Goal: Information Seeking & Learning: Learn about a topic

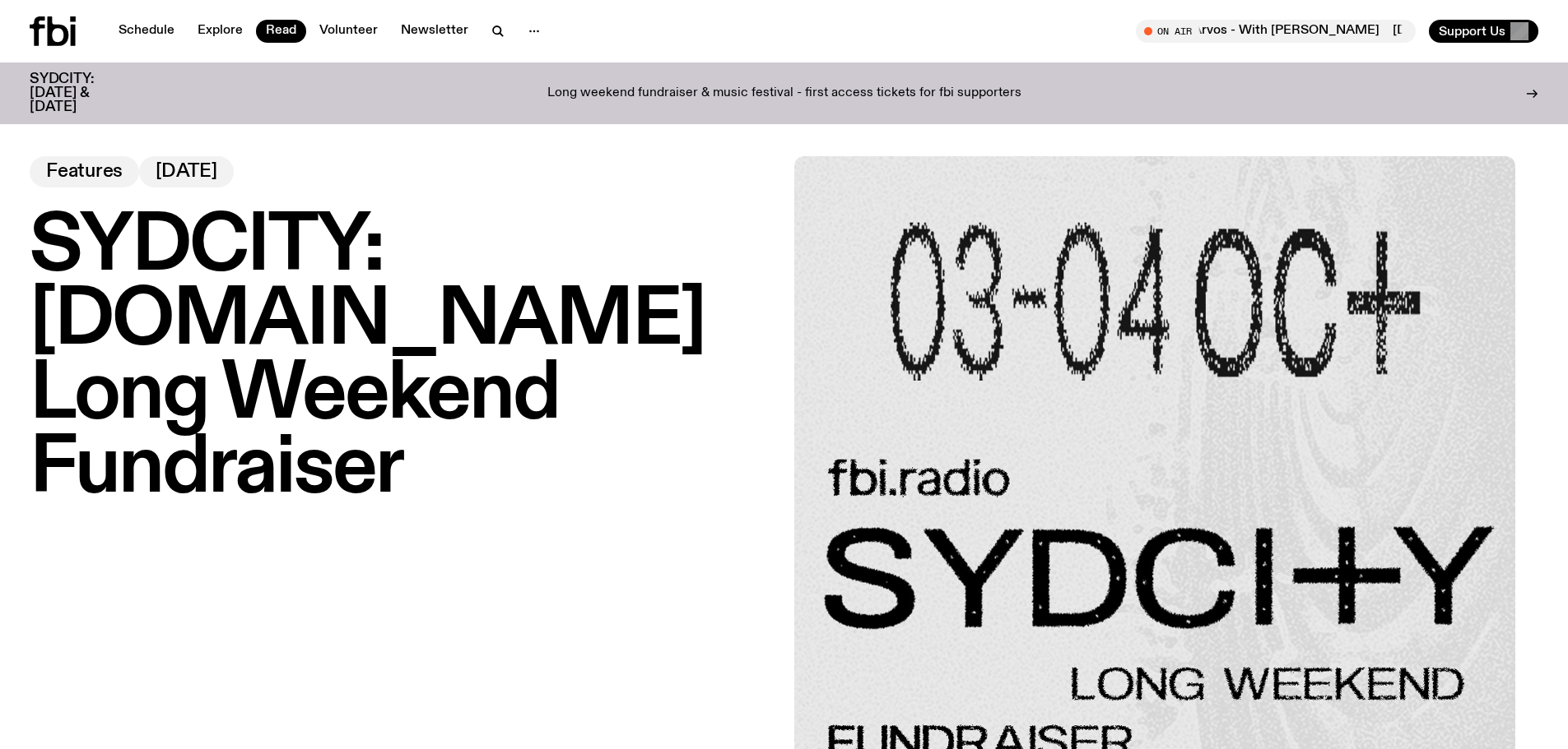
drag, startPoint x: 380, startPoint y: 241, endPoint x: 710, endPoint y: 264, distance: 330.8
click at [388, 243] on h1 "SYDCITY: [DOMAIN_NAME] Long Weekend Fundraiser" at bounding box center [401, 359] width 744 height 296
click at [1210, 282] on img at bounding box center [1154, 516] width 721 height 720
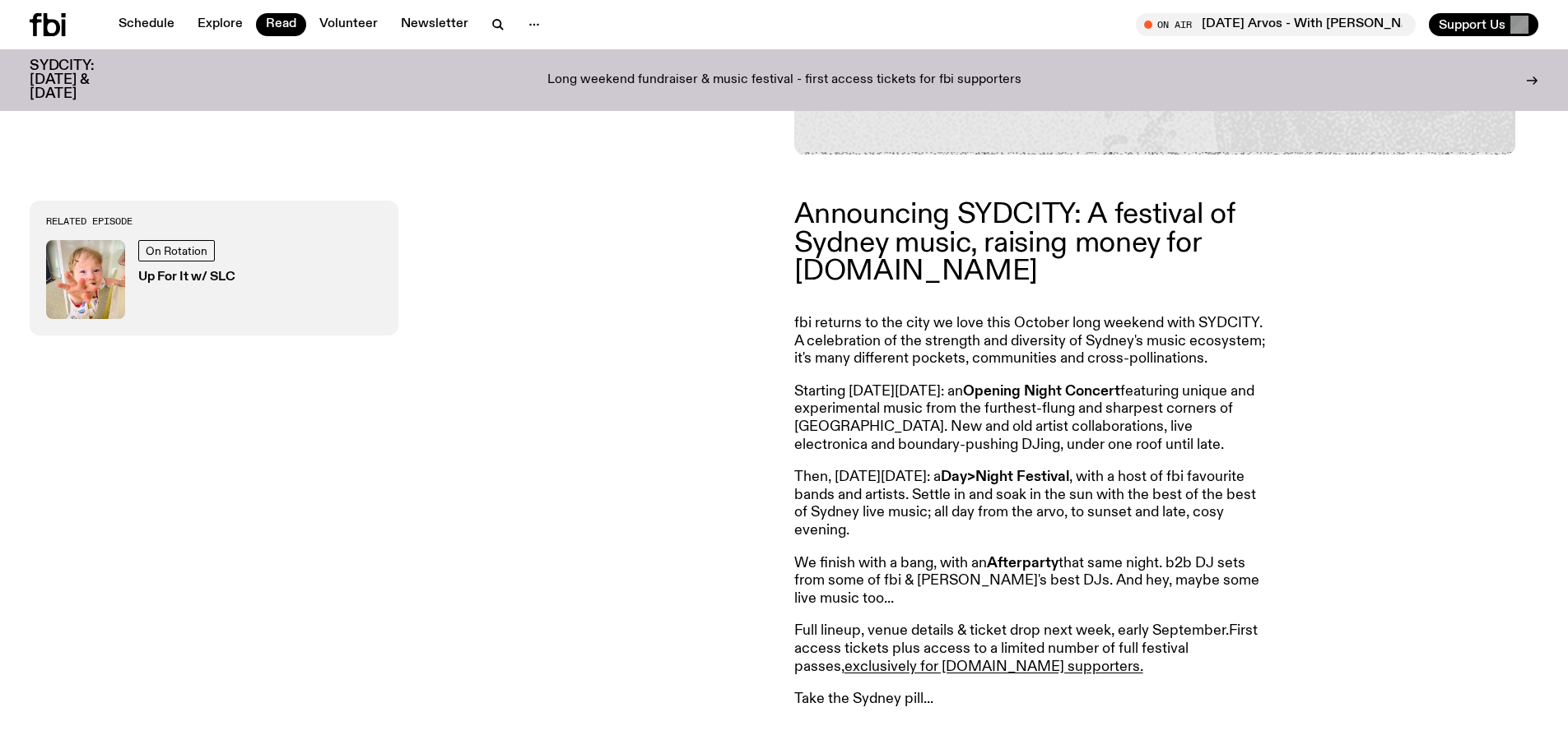
scroll to position [736, 0]
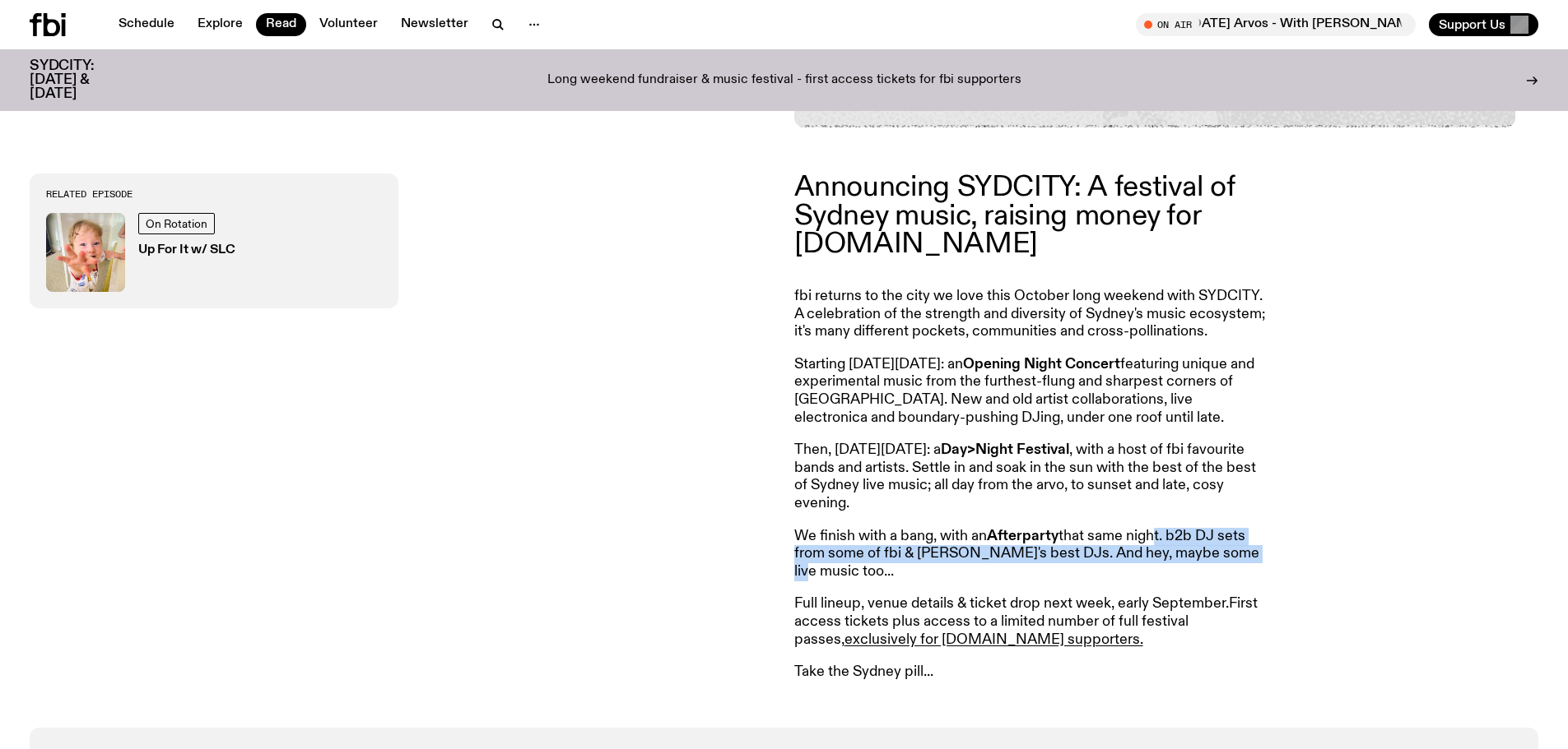
drag, startPoint x: 1158, startPoint y: 542, endPoint x: 1272, endPoint y: 562, distance: 115.7
click at [1272, 562] on div "Announcing SYDCITY: A festival of Sydney music, raising money for [DOMAIN_NAME]…" at bounding box center [1166, 428] width 744 height 508
click at [1270, 562] on div "Announcing SYDCITY: A festival of Sydney music, raising money for [DOMAIN_NAME]…" at bounding box center [1166, 428] width 744 height 508
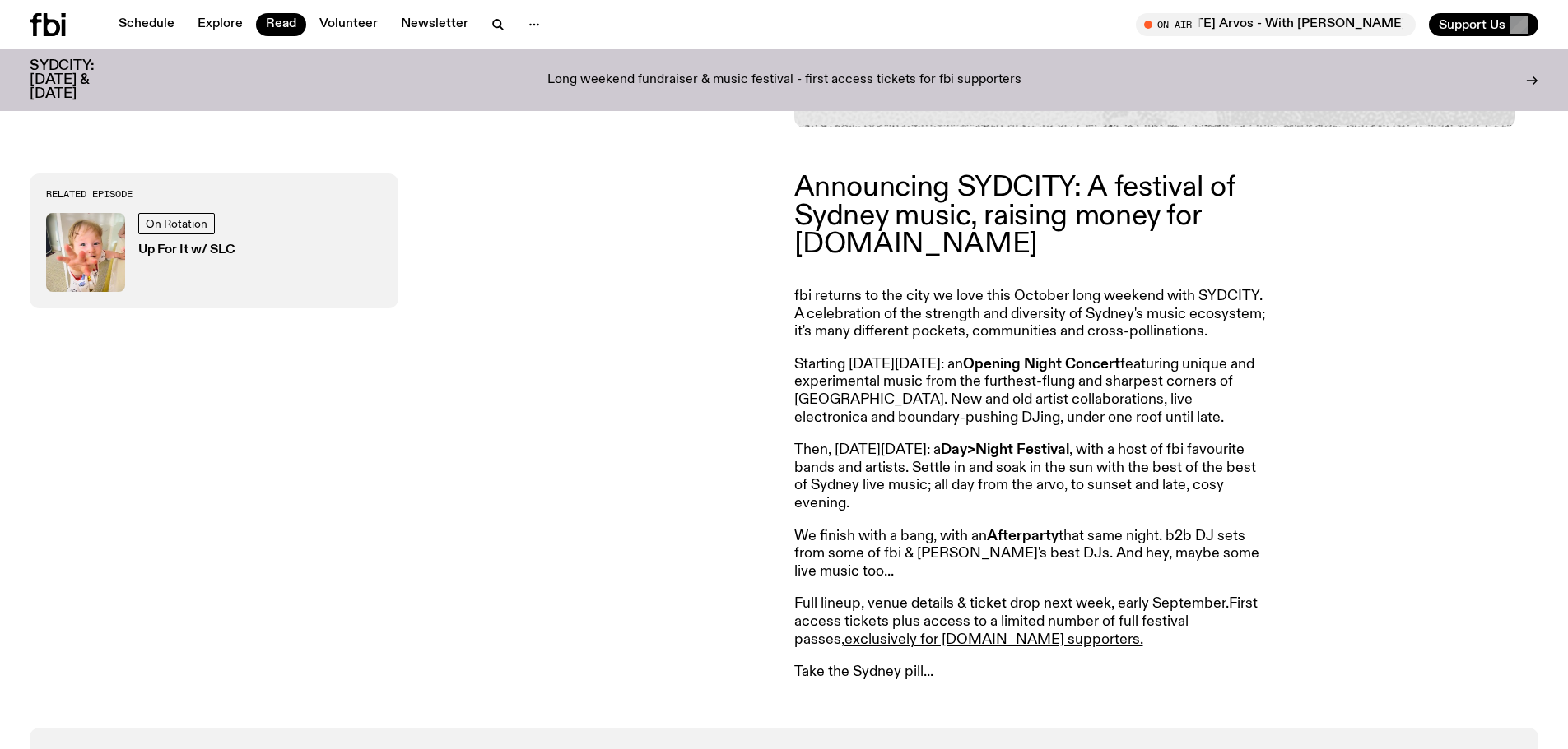
click at [1191, 540] on p "We finish with a bang, with an Afterparty that same night. b2b DJ sets from som…" at bounding box center [1030, 554] width 474 height 53
drag, startPoint x: 1172, startPoint y: 533, endPoint x: 1250, endPoint y: 533, distance: 78.0
click at [1250, 533] on article "Announcing SYDCITY: A festival of Sydney music, raising money for [DOMAIN_NAME]…" at bounding box center [1030, 428] width 474 height 508
